Goal: Transaction & Acquisition: Purchase product/service

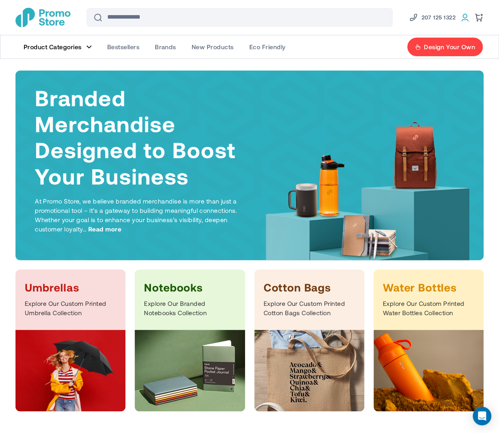
click at [465, 18] on link at bounding box center [464, 17] width 9 height 9
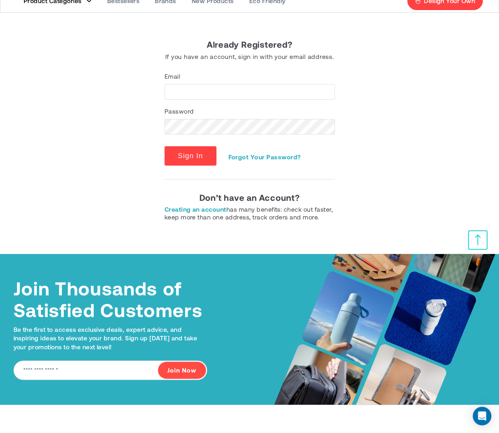
scroll to position [187, 0]
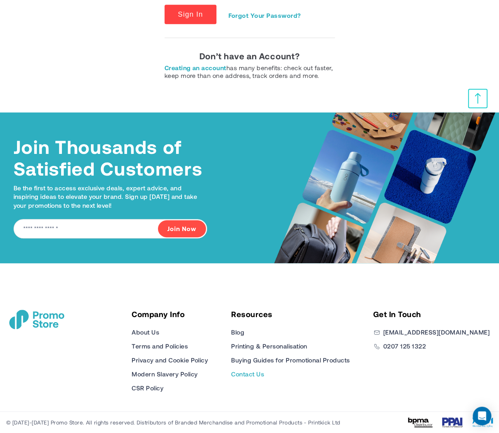
click at [264, 373] on link "Contact Us" at bounding box center [247, 373] width 33 height 9
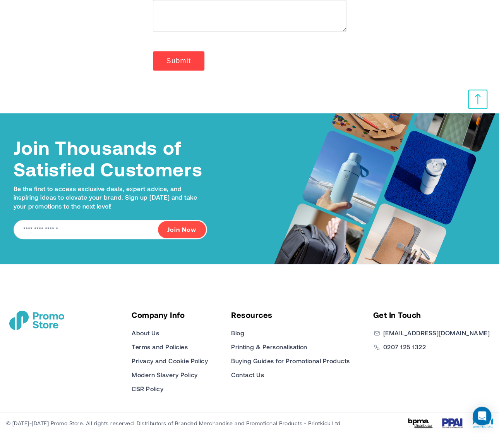
scroll to position [252, 0]
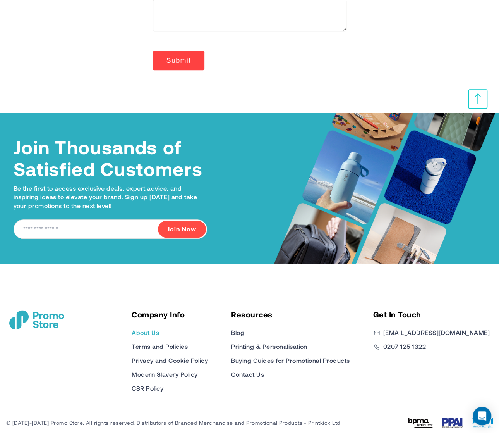
click at [159, 333] on link "About Us" at bounding box center [145, 332] width 27 height 9
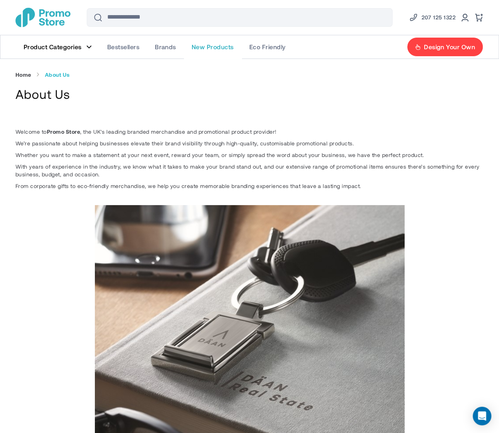
click at [196, 45] on span "New Products" at bounding box center [213, 47] width 42 height 8
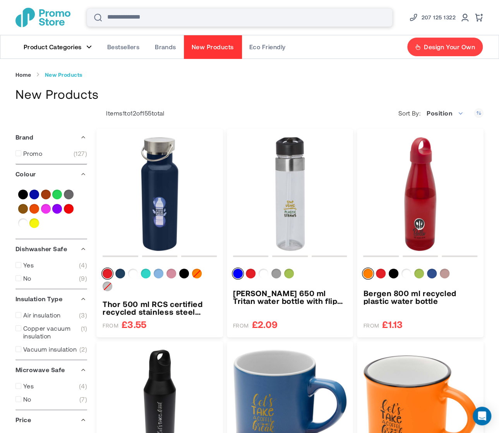
click at [155, 18] on input "Search" at bounding box center [240, 17] width 306 height 19
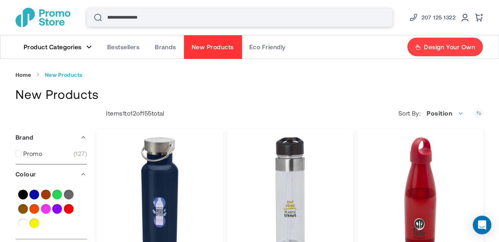
type input "**********"
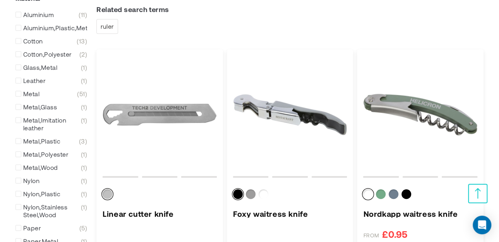
scroll to position [194, 0]
click at [164, 107] on img "Linear cutter knife" at bounding box center [160, 114] width 114 height 114
